Goal: Information Seeking & Learning: Check status

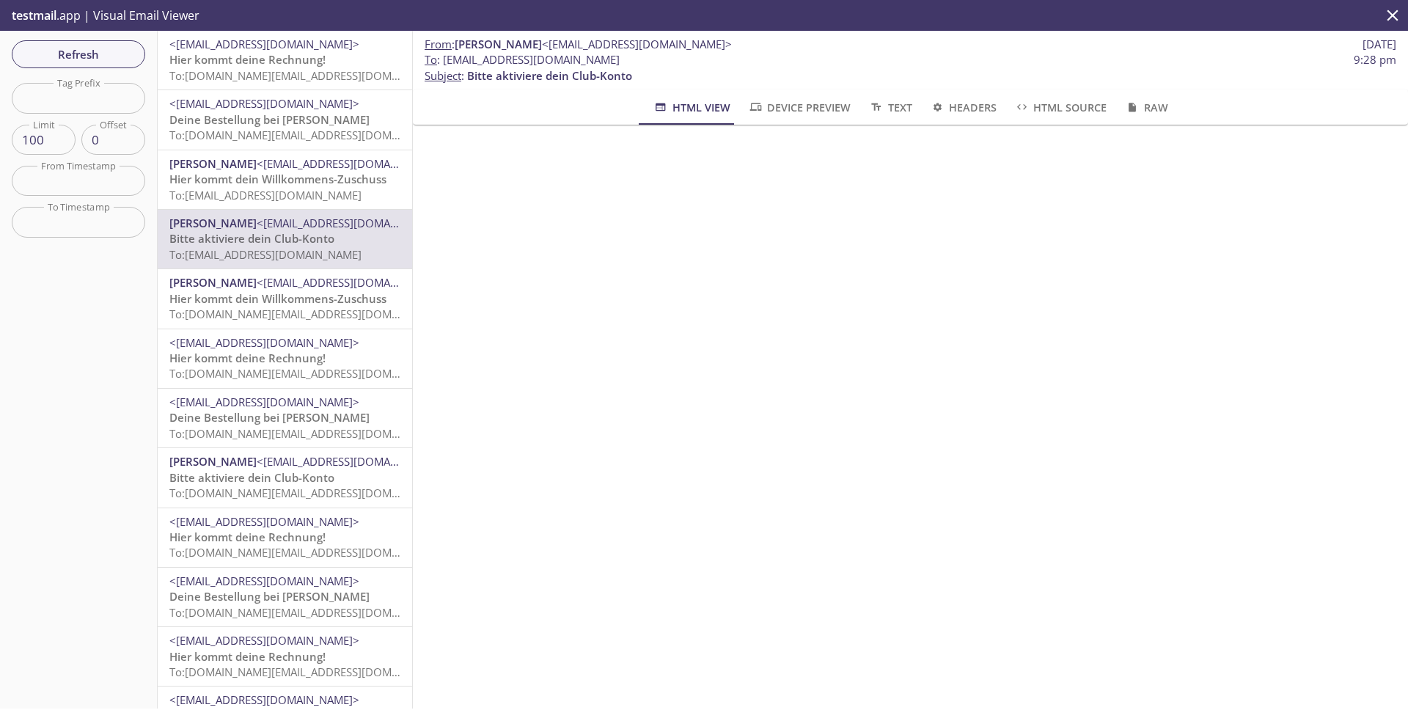
click at [301, 260] on span "To: [EMAIL_ADDRESS][DOMAIN_NAME]" at bounding box center [265, 254] width 192 height 15
click at [297, 297] on span "Hier kommt dein Willkommens-Zuschuss" at bounding box center [277, 298] width 217 height 15
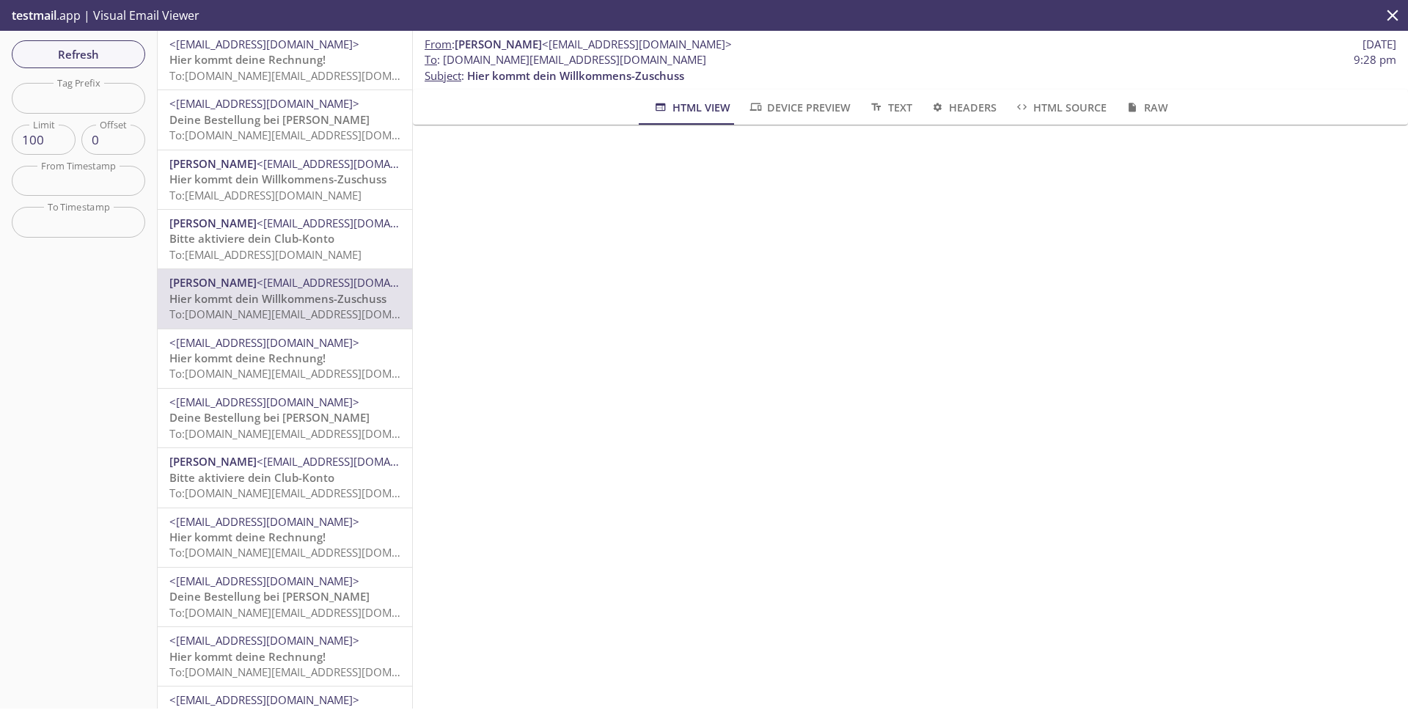
click at [264, 247] on span "To: [EMAIL_ADDRESS][DOMAIN_NAME]" at bounding box center [265, 254] width 192 height 15
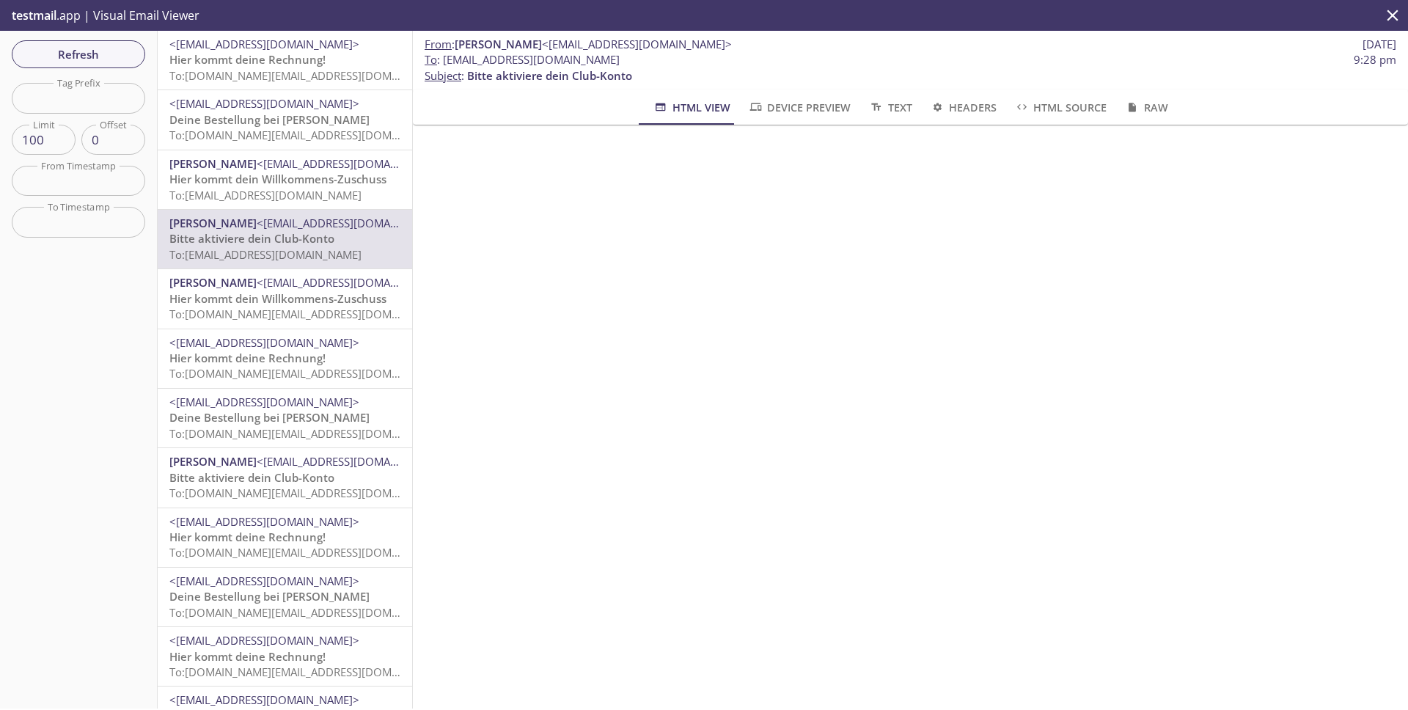
click at [287, 191] on span "To: [EMAIL_ADDRESS][DOMAIN_NAME]" at bounding box center [265, 195] width 192 height 15
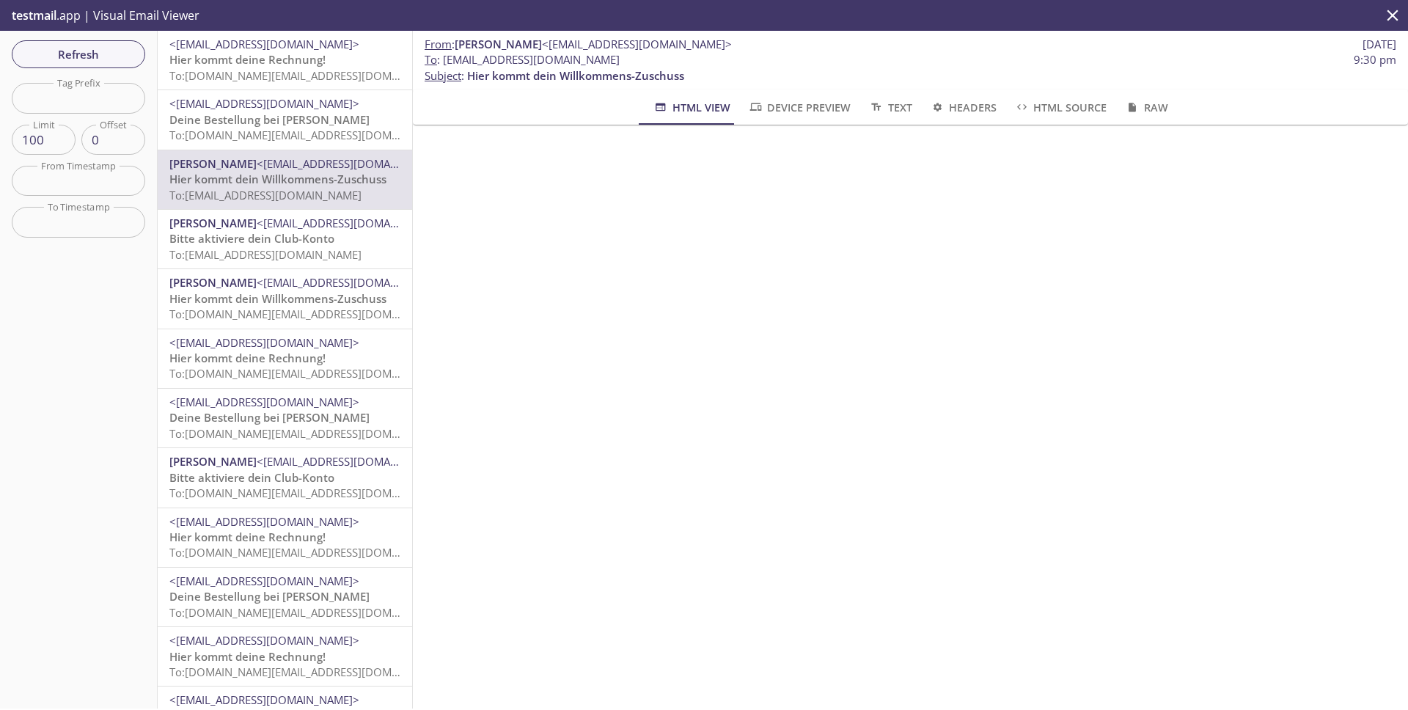
click at [277, 142] on p "Deine Bestellung bei [PERSON_NAME] To: [DOMAIN_NAME][EMAIL_ADDRESS][DOMAIN_NAME]" at bounding box center [284, 128] width 231 height 32
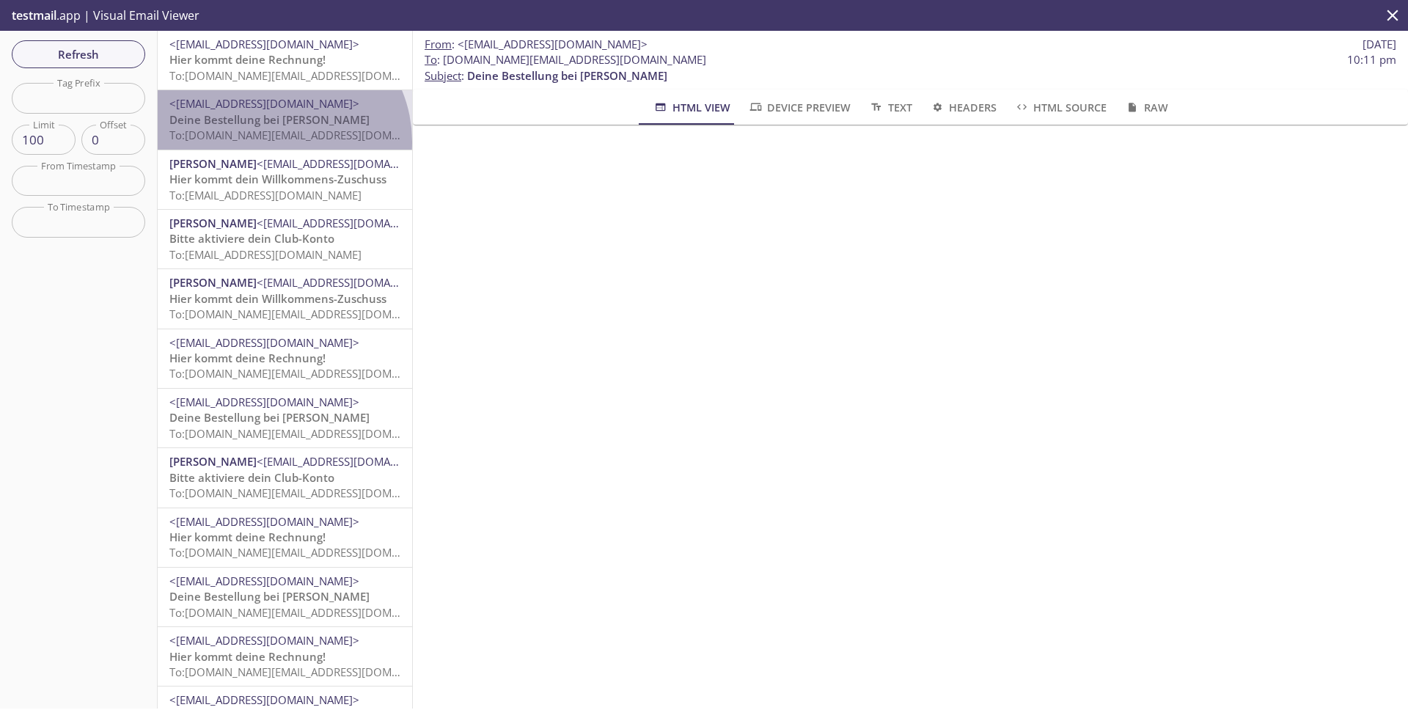
click at [278, 142] on span "To: [DOMAIN_NAME][EMAIL_ADDRESS][DOMAIN_NAME]" at bounding box center [308, 135] width 279 height 15
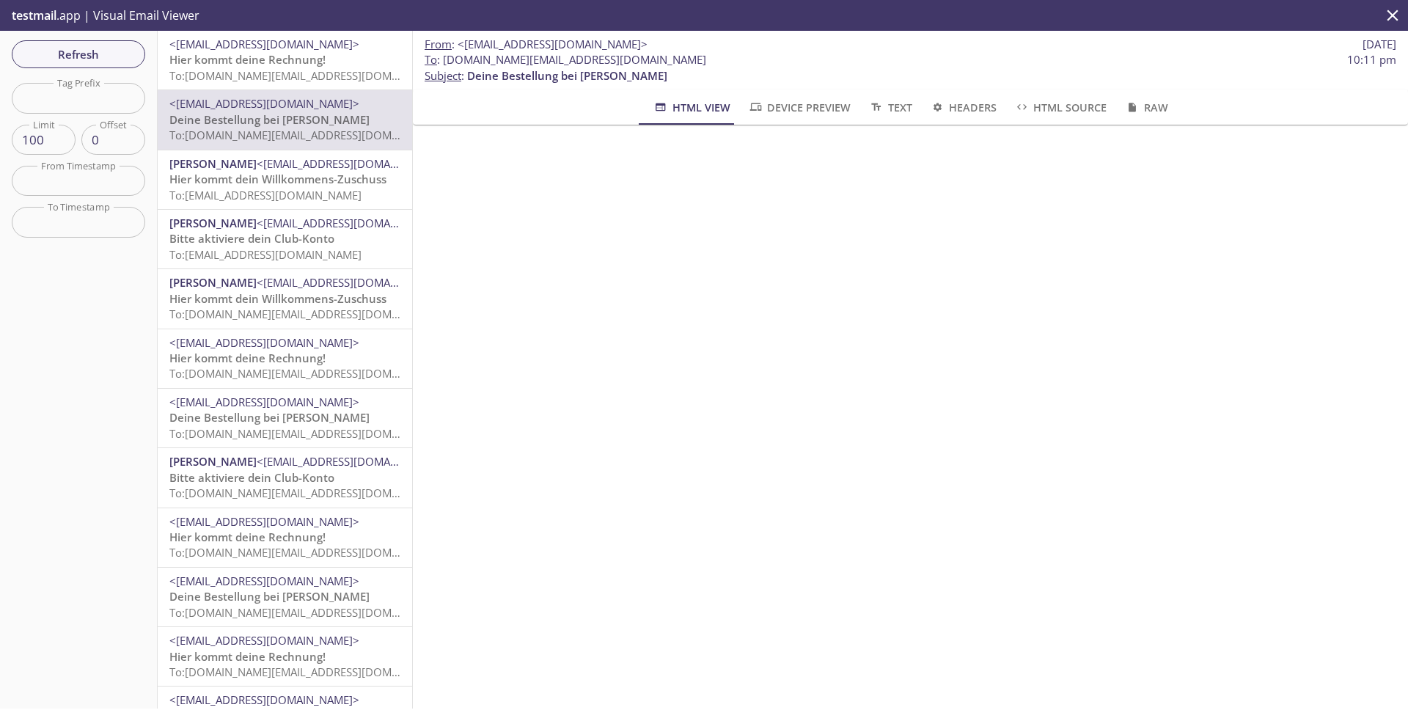
click at [241, 88] on div "<[EMAIL_ADDRESS][DOMAIN_NAME]> Hier kommt deine Rechnung! To: [DOMAIN_NAME][EMA…" at bounding box center [285, 60] width 255 height 59
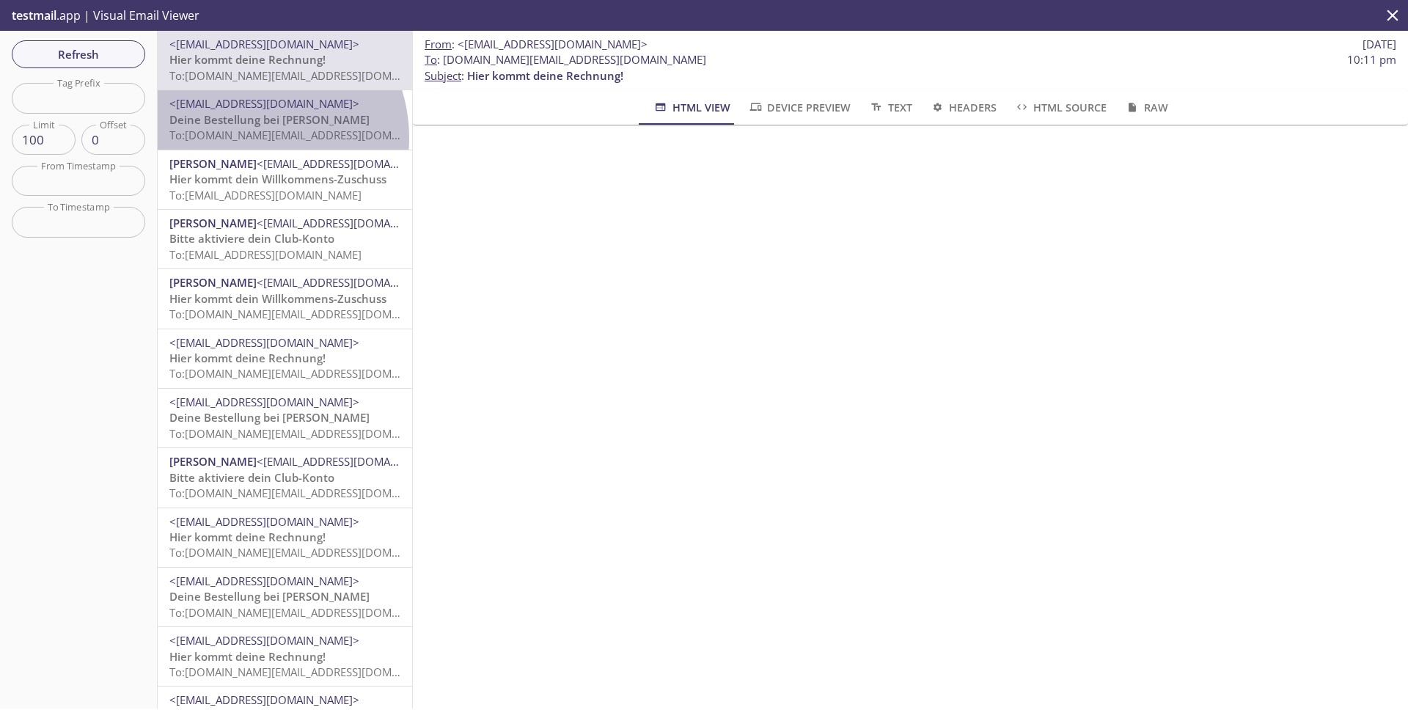
click at [246, 138] on span "To: [DOMAIN_NAME][EMAIL_ADDRESS][DOMAIN_NAME]" at bounding box center [308, 135] width 279 height 15
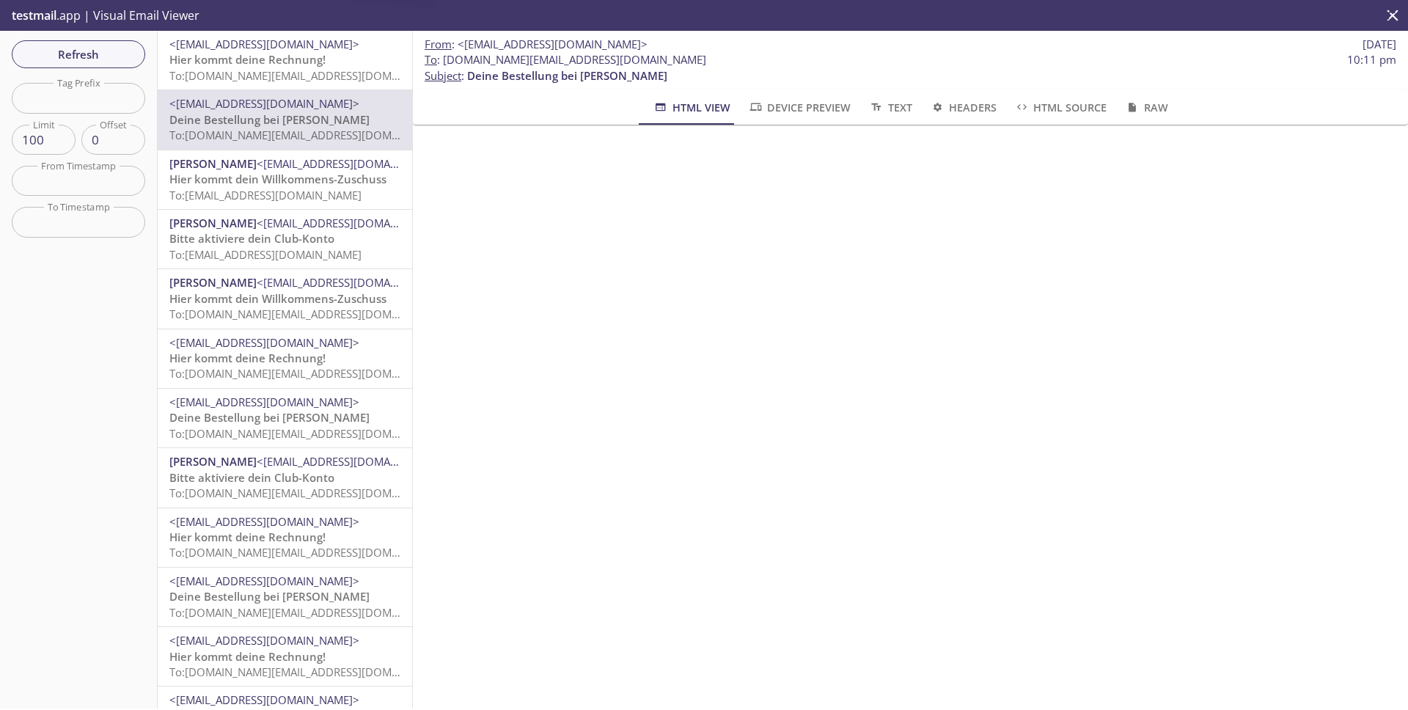
click at [254, 71] on span "To: [DOMAIN_NAME][EMAIL_ADDRESS][DOMAIN_NAME]" at bounding box center [308, 75] width 279 height 15
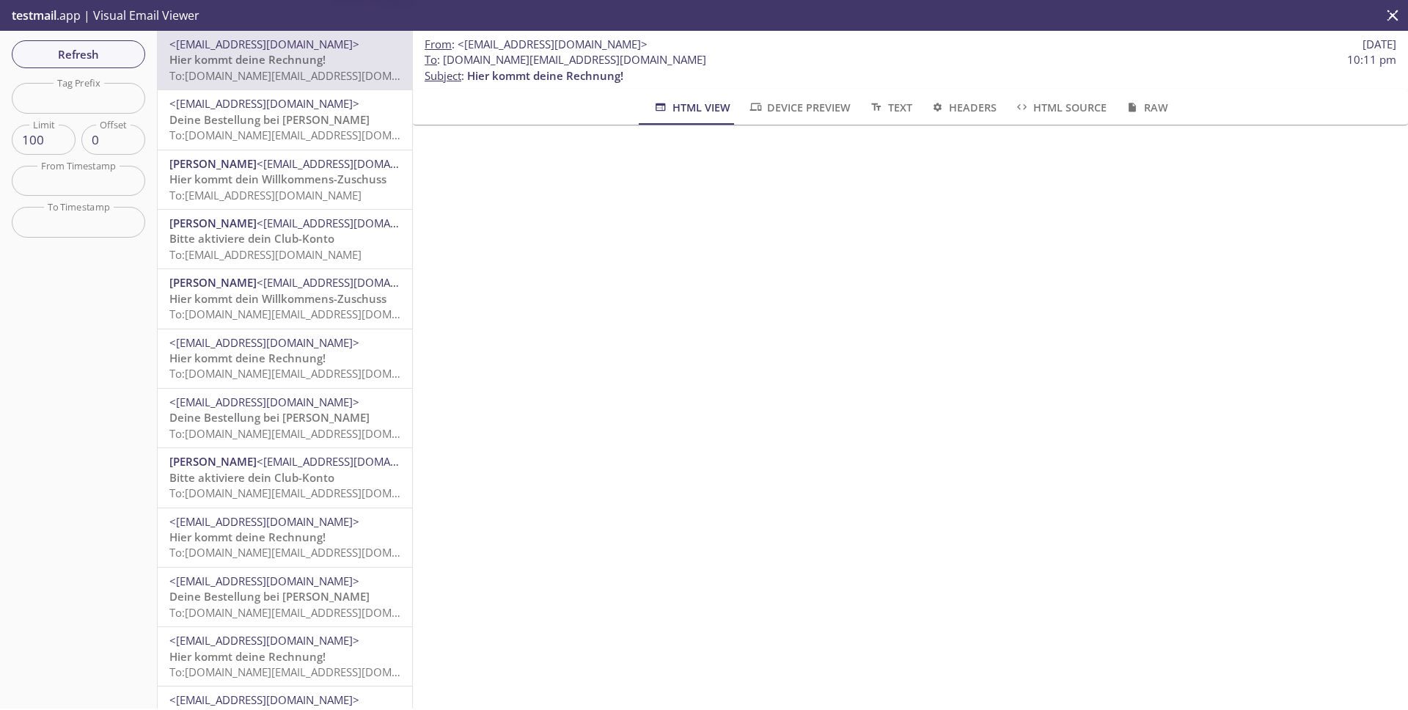
click at [244, 131] on span "To: [DOMAIN_NAME][EMAIL_ADDRESS][DOMAIN_NAME]" at bounding box center [308, 135] width 279 height 15
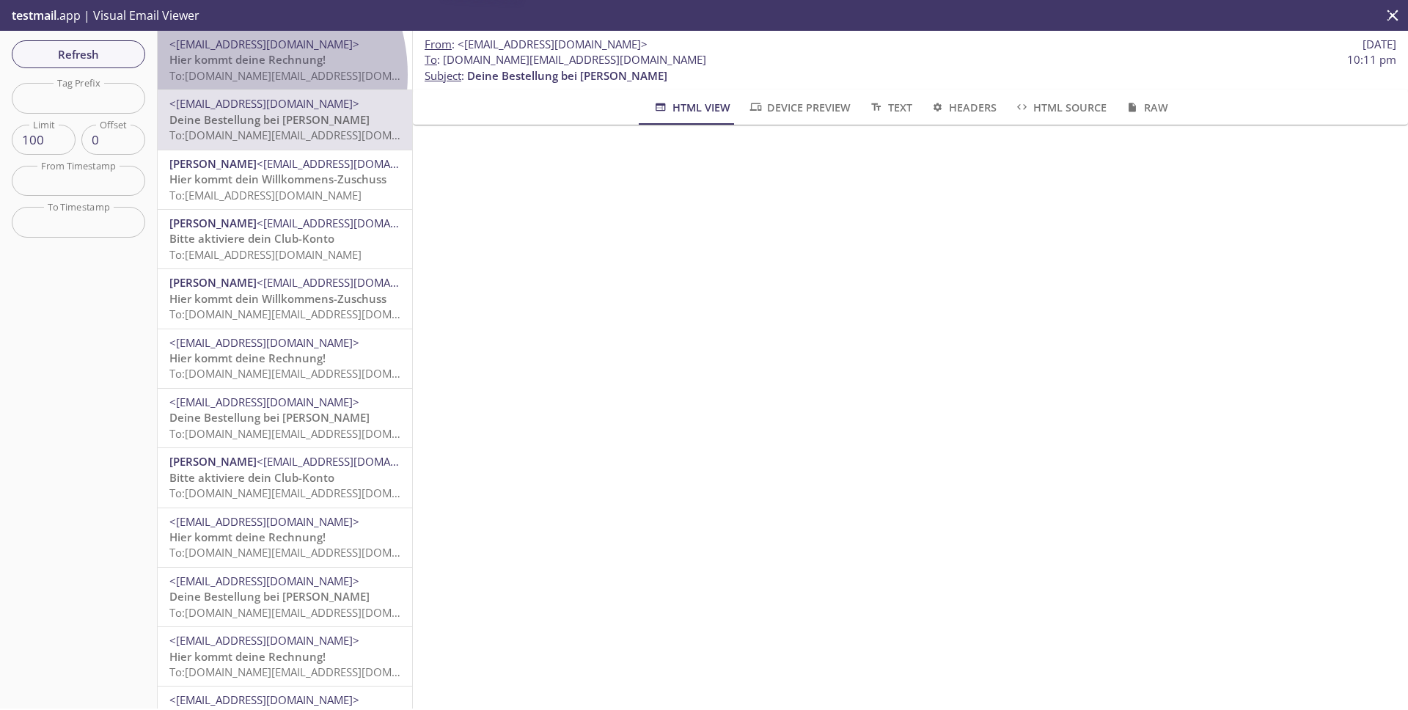
click at [228, 75] on span "To: [DOMAIN_NAME][EMAIL_ADDRESS][DOMAIN_NAME]" at bounding box center [308, 75] width 279 height 15
